Goal: Task Accomplishment & Management: Use online tool/utility

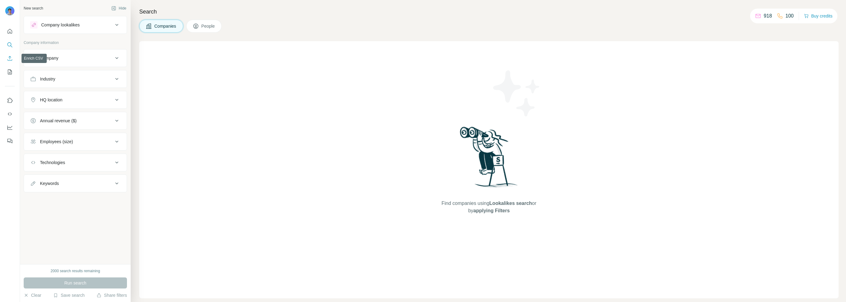
click at [12, 58] on icon "Enrich CSV" at bounding box center [10, 58] width 6 height 6
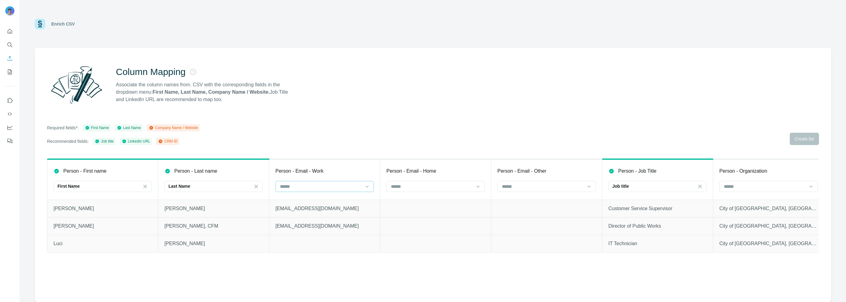
click at [319, 190] on input at bounding box center [320, 186] width 83 height 7
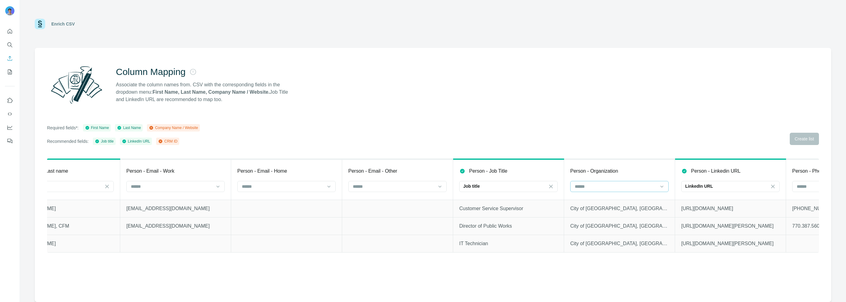
click at [649, 182] on div at bounding box center [615, 186] width 83 height 10
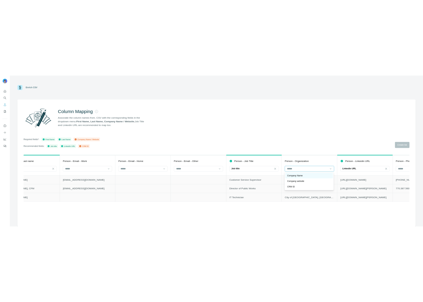
scroll to position [0, 150]
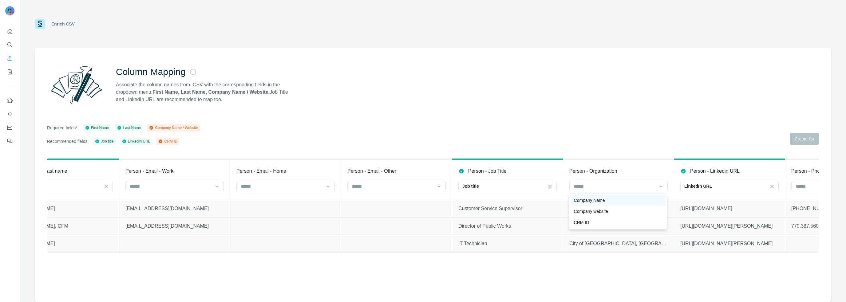
click at [605, 202] on p "Company Name" at bounding box center [589, 200] width 31 height 6
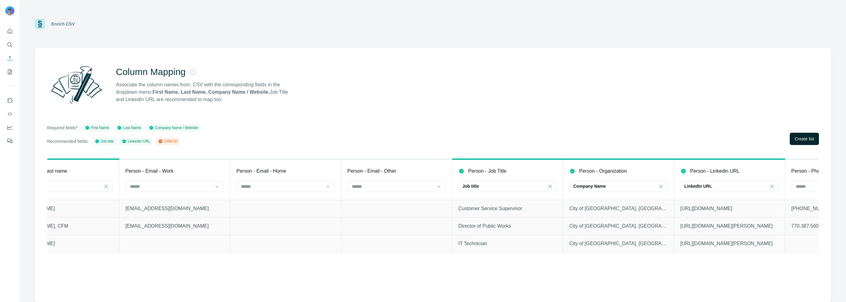
click at [809, 136] on span "Create list" at bounding box center [804, 139] width 19 height 6
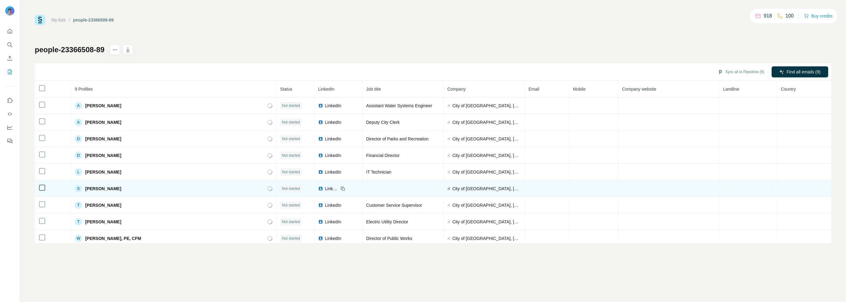
click at [325, 188] on span "LinkedIn" at bounding box center [332, 189] width 14 height 6
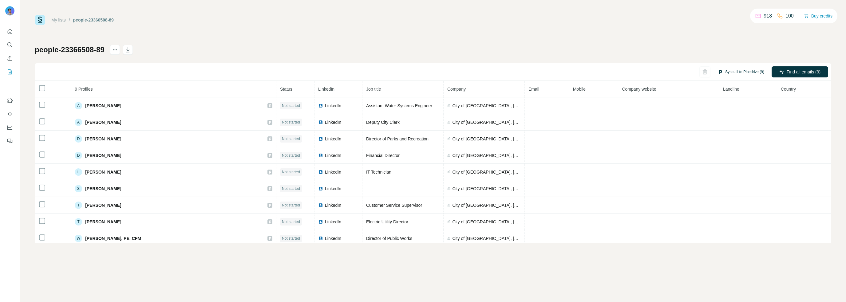
click at [746, 70] on button "Sync all to Pipedrive (9)" at bounding box center [740, 71] width 55 height 9
click at [756, 45] on div "people-23366508-89 Sync all to Pipedrive (9) Find all emails (9) 9 Profiles Sta…" at bounding box center [433, 144] width 796 height 198
click at [805, 68] on button "Find all emails (9)" at bounding box center [800, 71] width 57 height 11
click at [11, 59] on icon "Enrich CSV" at bounding box center [10, 58] width 6 height 6
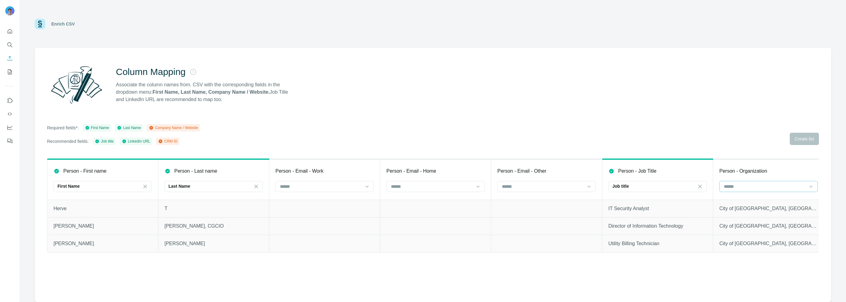
click at [738, 186] on input at bounding box center [764, 186] width 83 height 7
click at [744, 200] on p "Company Name" at bounding box center [739, 200] width 31 height 6
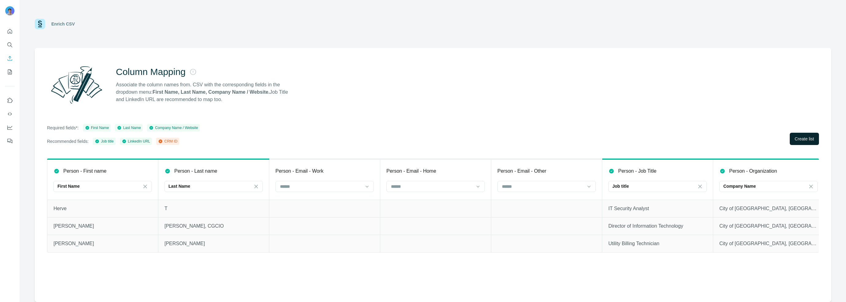
click at [805, 144] on button "Create list" at bounding box center [804, 139] width 29 height 12
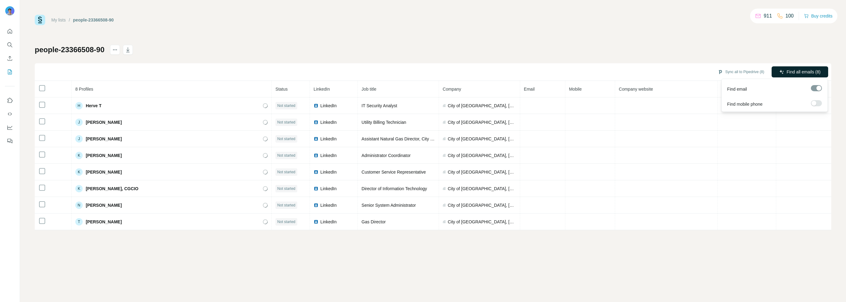
click at [809, 74] on span "Find all emails (8)" at bounding box center [804, 72] width 34 height 6
click at [62, 19] on link "My lists" at bounding box center [58, 20] width 14 height 5
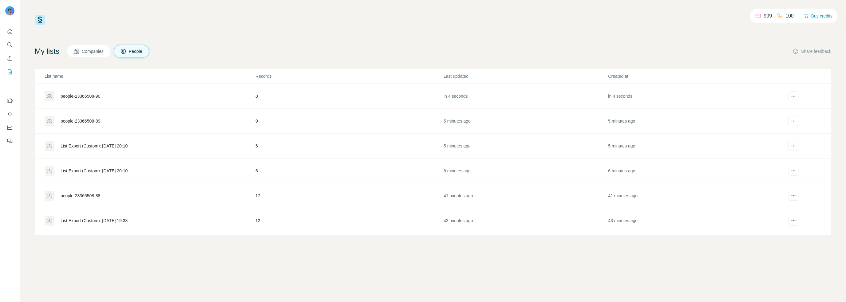
click at [76, 121] on div "people-23366508-89" at bounding box center [81, 121] width 40 height 6
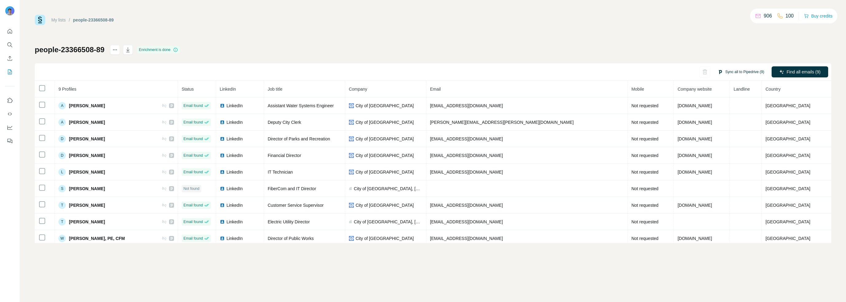
click at [733, 71] on button "Sync all to Pipedrive (9)" at bounding box center [740, 71] width 55 height 9
click at [739, 122] on button "Sync all to Pipedrive" at bounding box center [732, 118] width 68 height 12
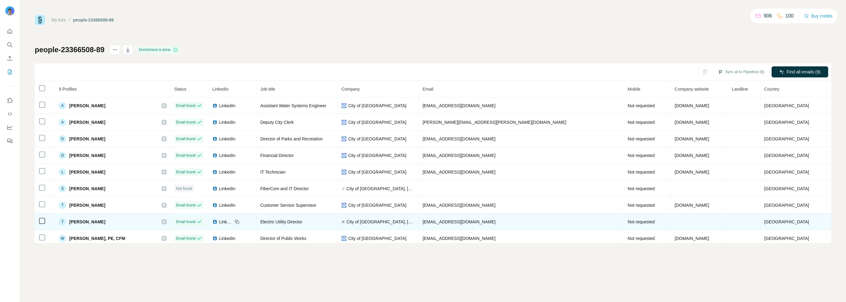
click at [394, 221] on span "City of [GEOGRAPHIC_DATA], [GEOGRAPHIC_DATA]" at bounding box center [380, 222] width 69 height 6
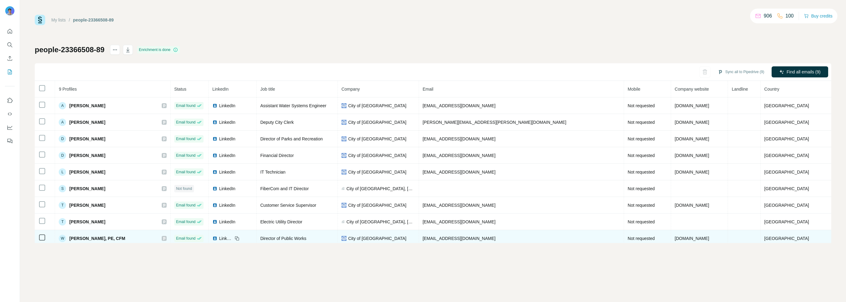
click at [389, 234] on td "City of [GEOGRAPHIC_DATA]" at bounding box center [378, 238] width 81 height 17
click at [387, 236] on span "City of [GEOGRAPHIC_DATA]" at bounding box center [377, 238] width 58 height 6
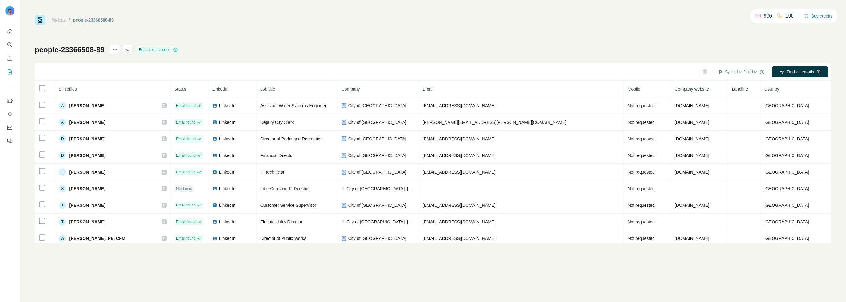
click at [360, 89] on span "Company" at bounding box center [351, 89] width 18 height 5
click at [58, 20] on link "My lists" at bounding box center [58, 20] width 14 height 5
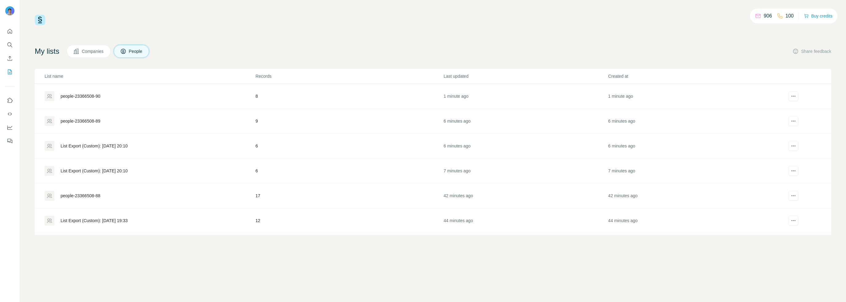
click at [95, 97] on div "people-23366508-90" at bounding box center [81, 96] width 40 height 6
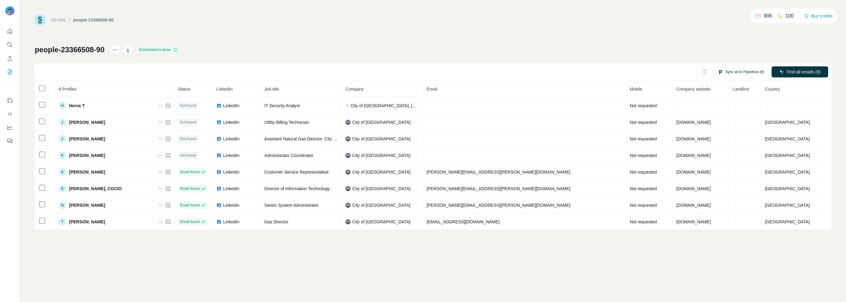
click at [751, 73] on button "Sync all to Pipedrive (8)" at bounding box center [740, 71] width 55 height 9
click at [739, 118] on button "Sync all to Pipedrive" at bounding box center [732, 118] width 68 height 12
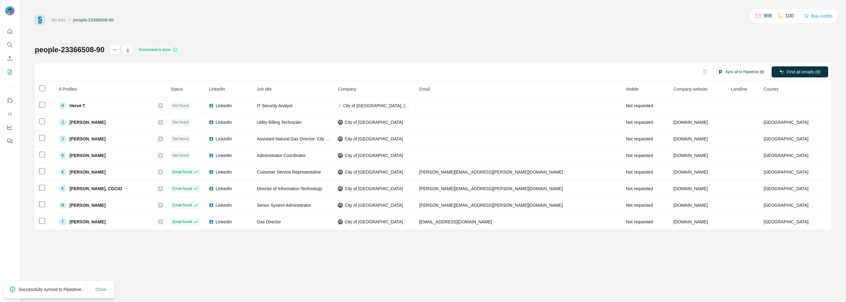
click at [736, 71] on button "Sync all to Pipedrive (8)" at bounding box center [740, 71] width 55 height 9
click at [740, 111] on div "All selected profiles already exist in your CRM and will be automatically updat…" at bounding box center [731, 103] width 77 height 47
click at [739, 117] on button "Sync all to Pipedrive" at bounding box center [732, 118] width 68 height 12
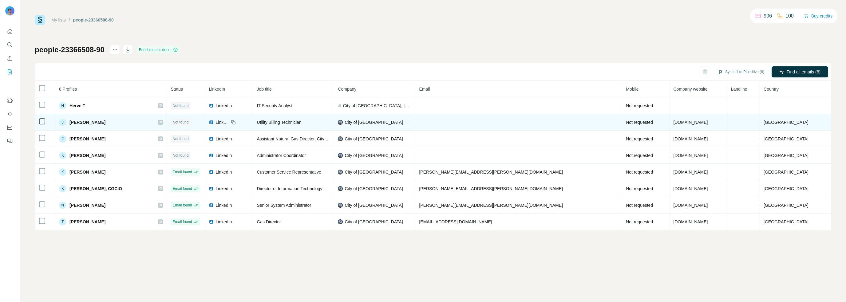
click at [377, 123] on span "City of [GEOGRAPHIC_DATA]" at bounding box center [374, 122] width 58 height 6
click at [343, 123] on img at bounding box center [340, 122] width 5 height 5
click at [673, 121] on span "[DOMAIN_NAME]" at bounding box center [690, 122] width 34 height 5
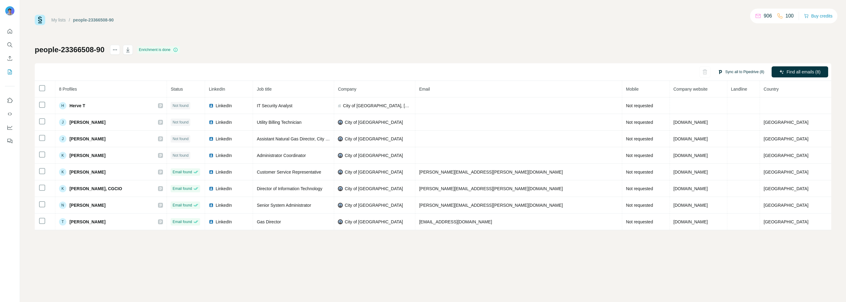
click at [743, 73] on button "Sync all to Pipedrive (8)" at bounding box center [740, 71] width 55 height 9
click at [727, 119] on button "Sync all to Pipedrive" at bounding box center [732, 118] width 68 height 12
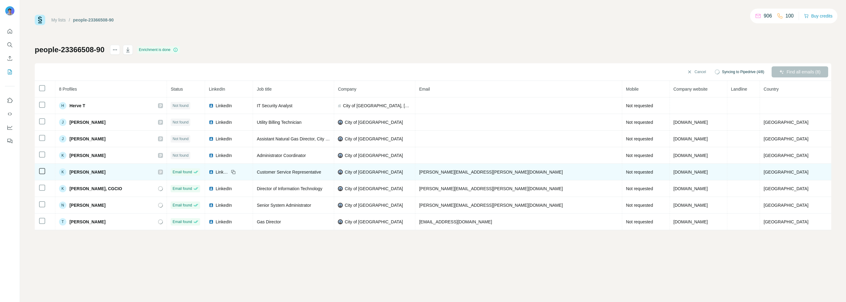
click at [162, 172] on icon at bounding box center [161, 172] width 2 height 3
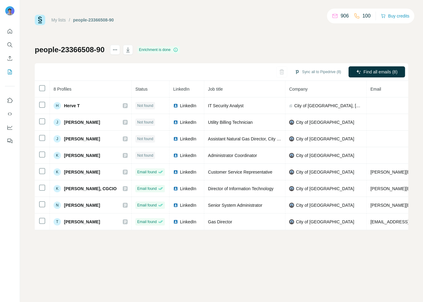
click at [60, 18] on link "My lists" at bounding box center [58, 20] width 14 height 5
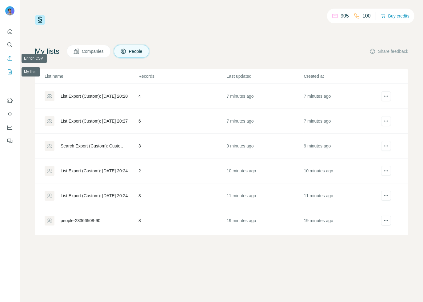
click at [11, 60] on icon "Enrich CSV" at bounding box center [10, 58] width 6 height 6
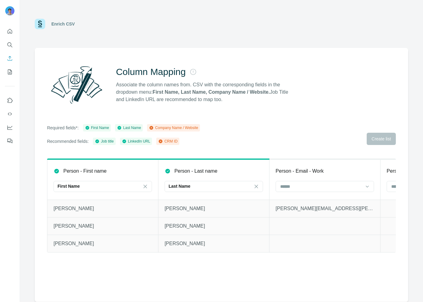
click at [274, 229] on td at bounding box center [324, 226] width 111 height 18
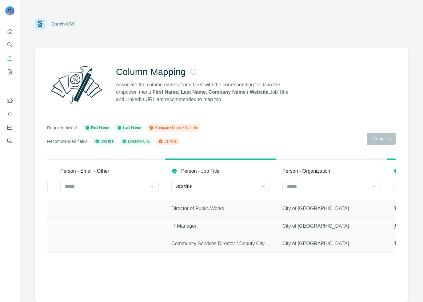
scroll to position [0, 437]
click at [318, 180] on th "Person - Organization" at bounding box center [331, 179] width 111 height 41
click at [316, 188] on input at bounding box center [327, 186] width 83 height 7
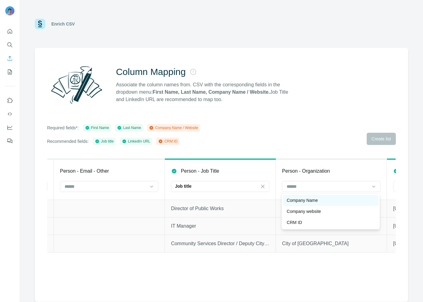
click at [314, 199] on p "Company Name" at bounding box center [301, 200] width 31 height 6
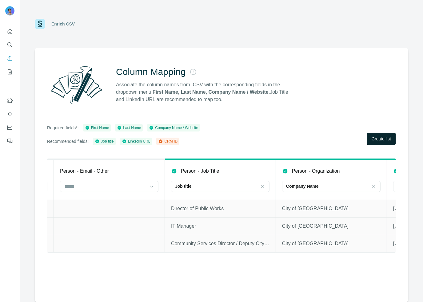
click at [374, 140] on span "Create list" at bounding box center [380, 139] width 19 height 6
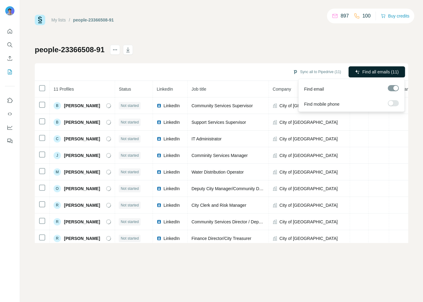
click at [374, 70] on span "Find all emails (11)" at bounding box center [380, 72] width 36 height 6
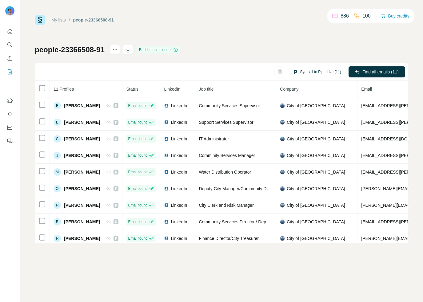
click at [308, 69] on button "Sync all to Pipedrive (11)" at bounding box center [316, 71] width 57 height 9
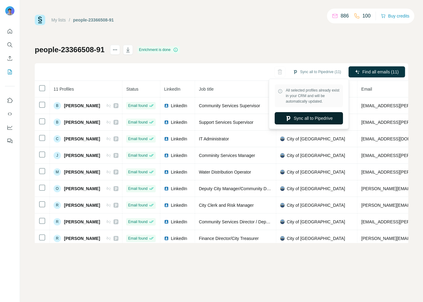
click at [310, 117] on button "Sync all to Pipedrive" at bounding box center [309, 118] width 68 height 12
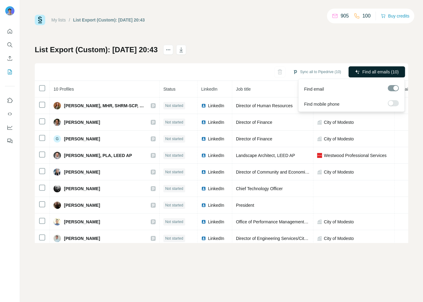
click at [369, 71] on span "Find all emails (10)" at bounding box center [380, 72] width 36 height 6
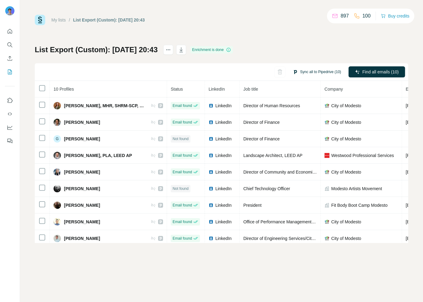
click at [330, 70] on button "Sync all to Pipedrive (10)" at bounding box center [316, 71] width 57 height 9
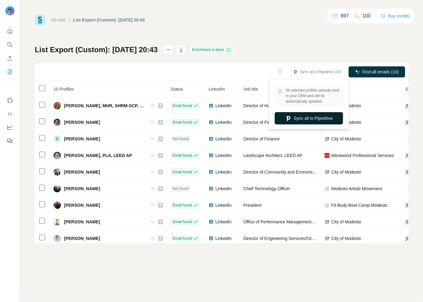
click at [327, 120] on button "Sync all to Pipedrive" at bounding box center [309, 118] width 68 height 12
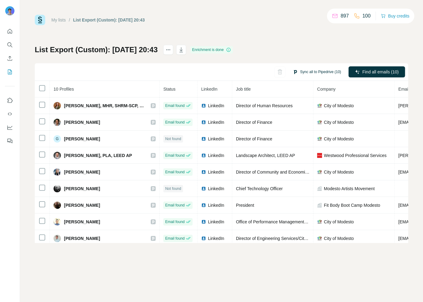
click at [317, 72] on button "Sync all to Pipedrive (10)" at bounding box center [316, 71] width 57 height 9
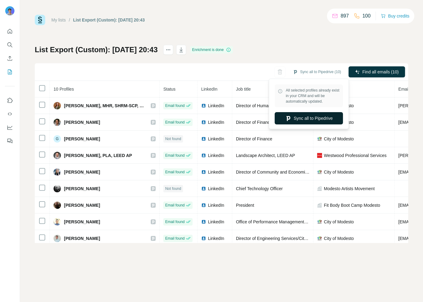
click at [315, 119] on button "Sync all to Pipedrive" at bounding box center [309, 118] width 68 height 12
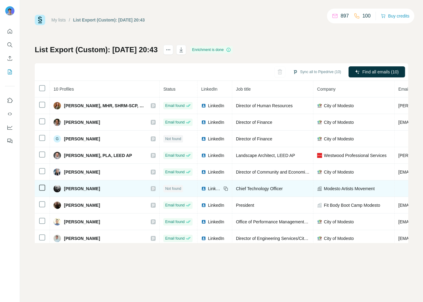
click at [248, 187] on span "Chief Technology Officer" at bounding box center [259, 188] width 47 height 5
click at [334, 187] on span "Modesto Artists Movement" at bounding box center [349, 189] width 51 height 6
